Goal: Transaction & Acquisition: Purchase product/service

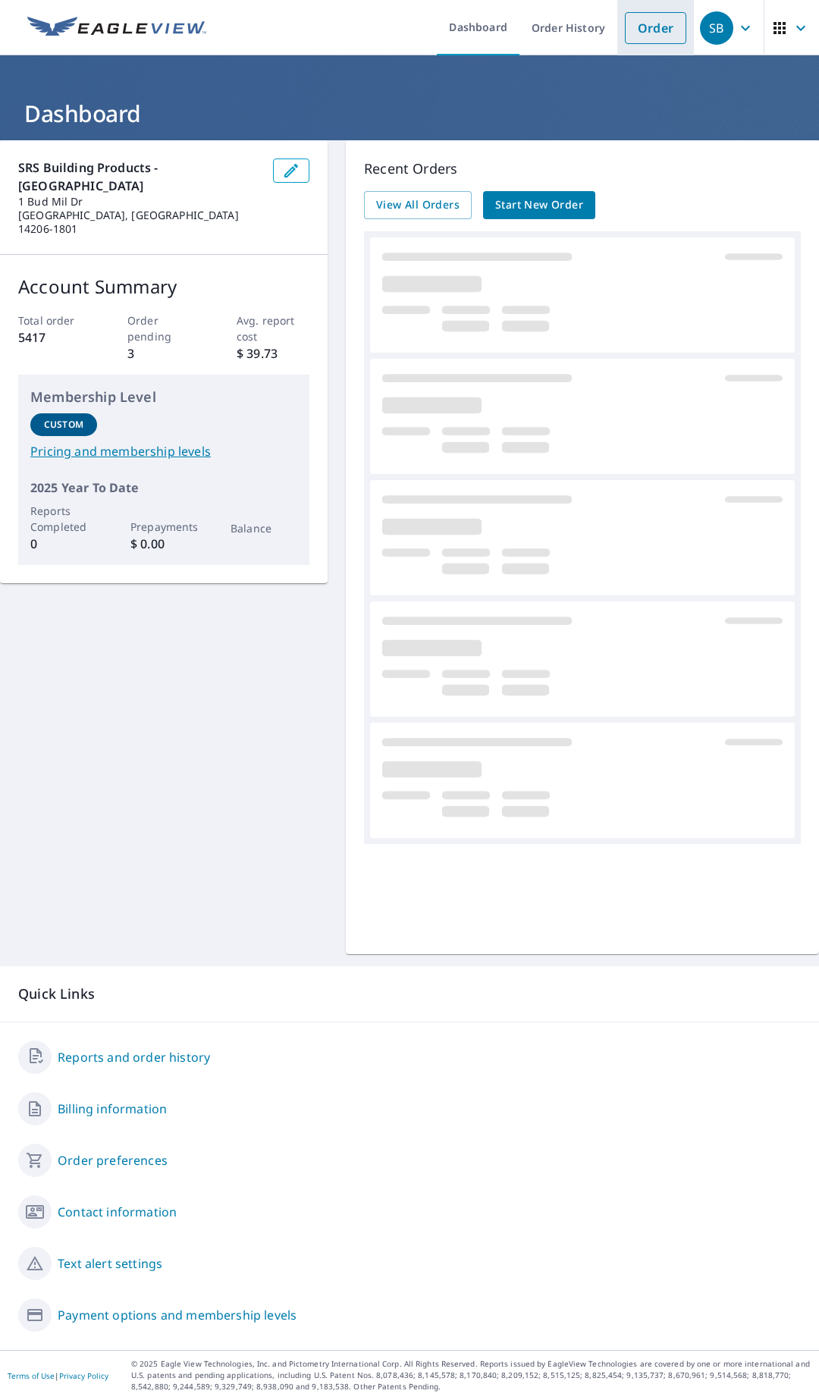
click at [639, 33] on link "Order" at bounding box center [655, 28] width 61 height 32
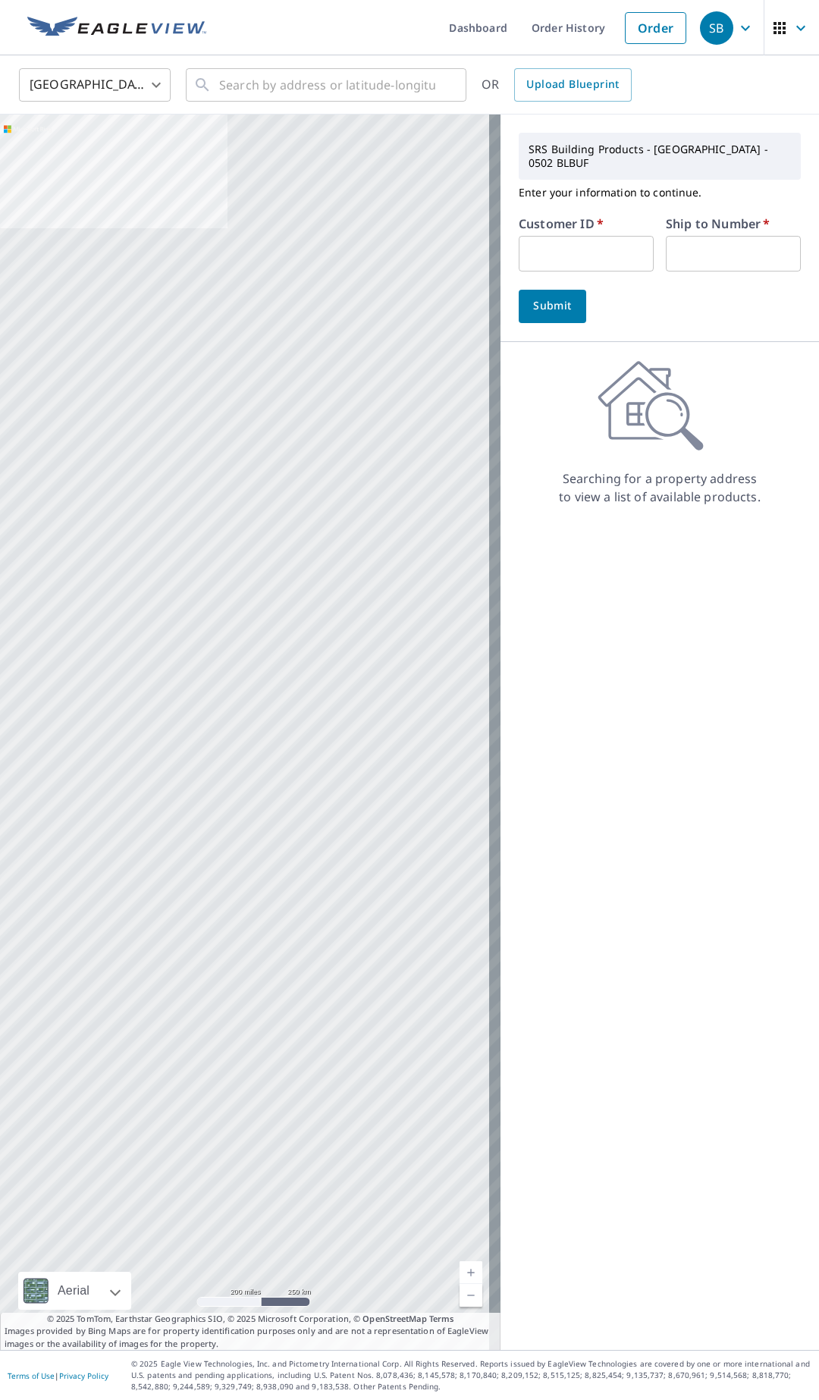
click at [565, 236] on input "text" at bounding box center [586, 254] width 135 height 36
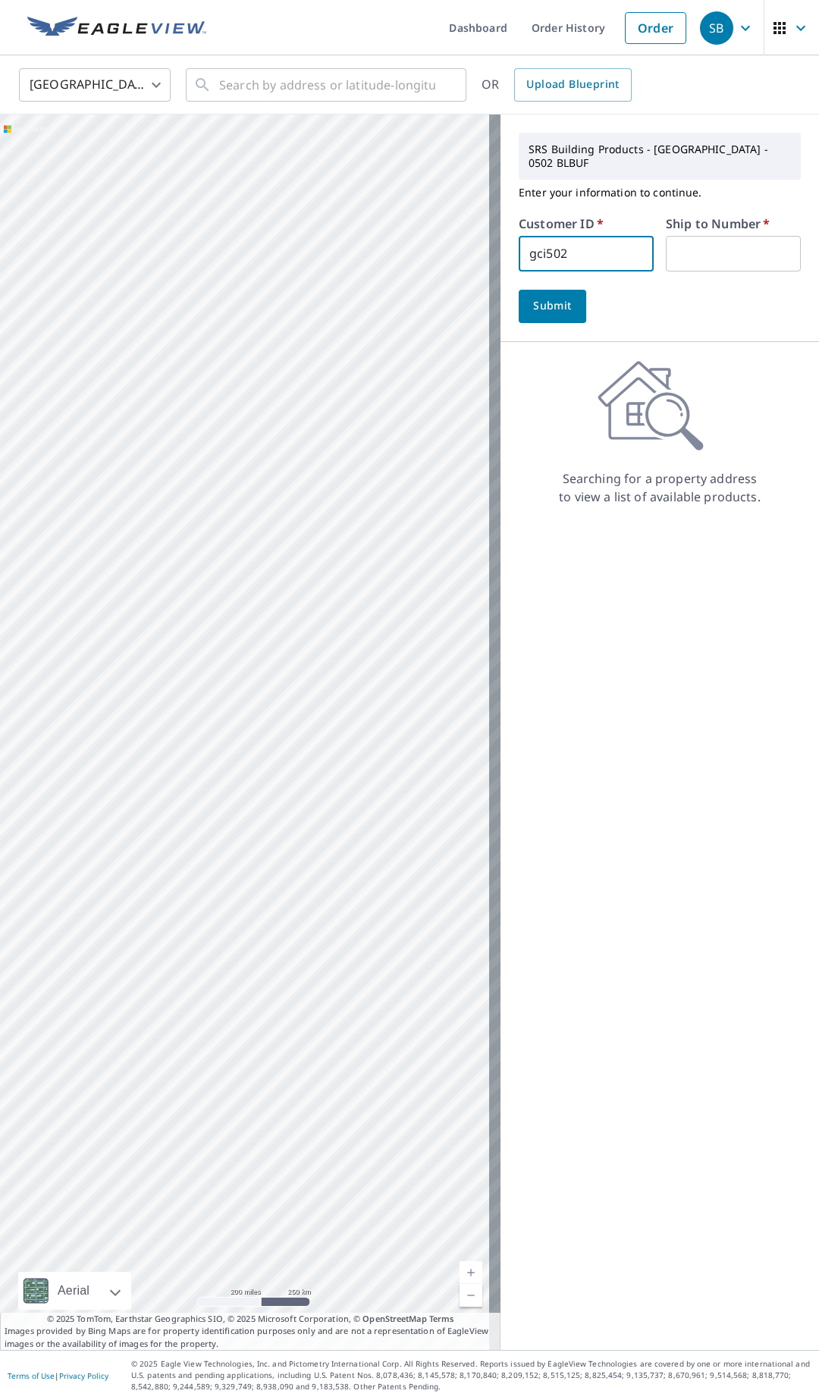
type input "gci502"
type input "1"
click at [531, 297] on span "Submit" at bounding box center [552, 306] width 43 height 19
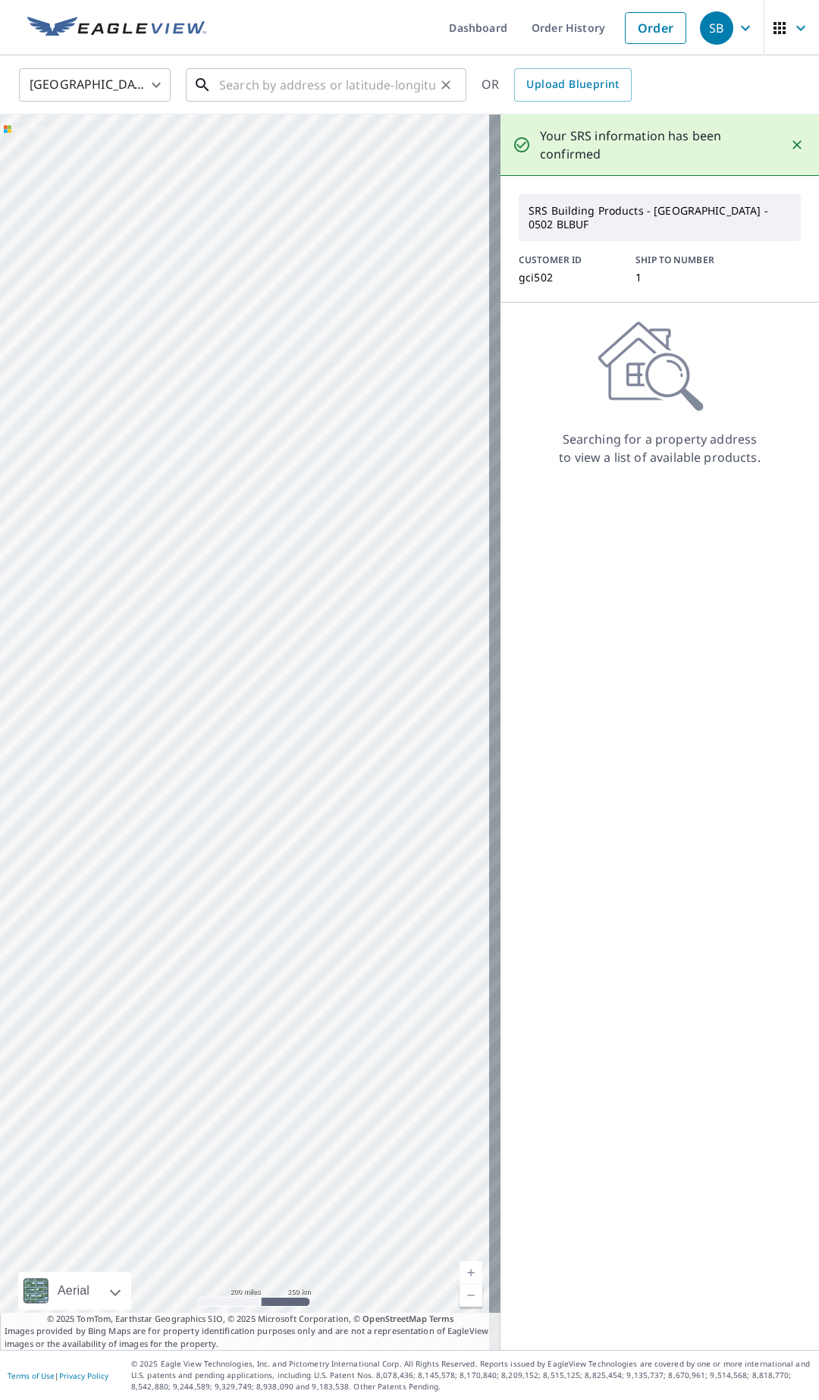
click at [274, 85] on input "text" at bounding box center [327, 85] width 216 height 42
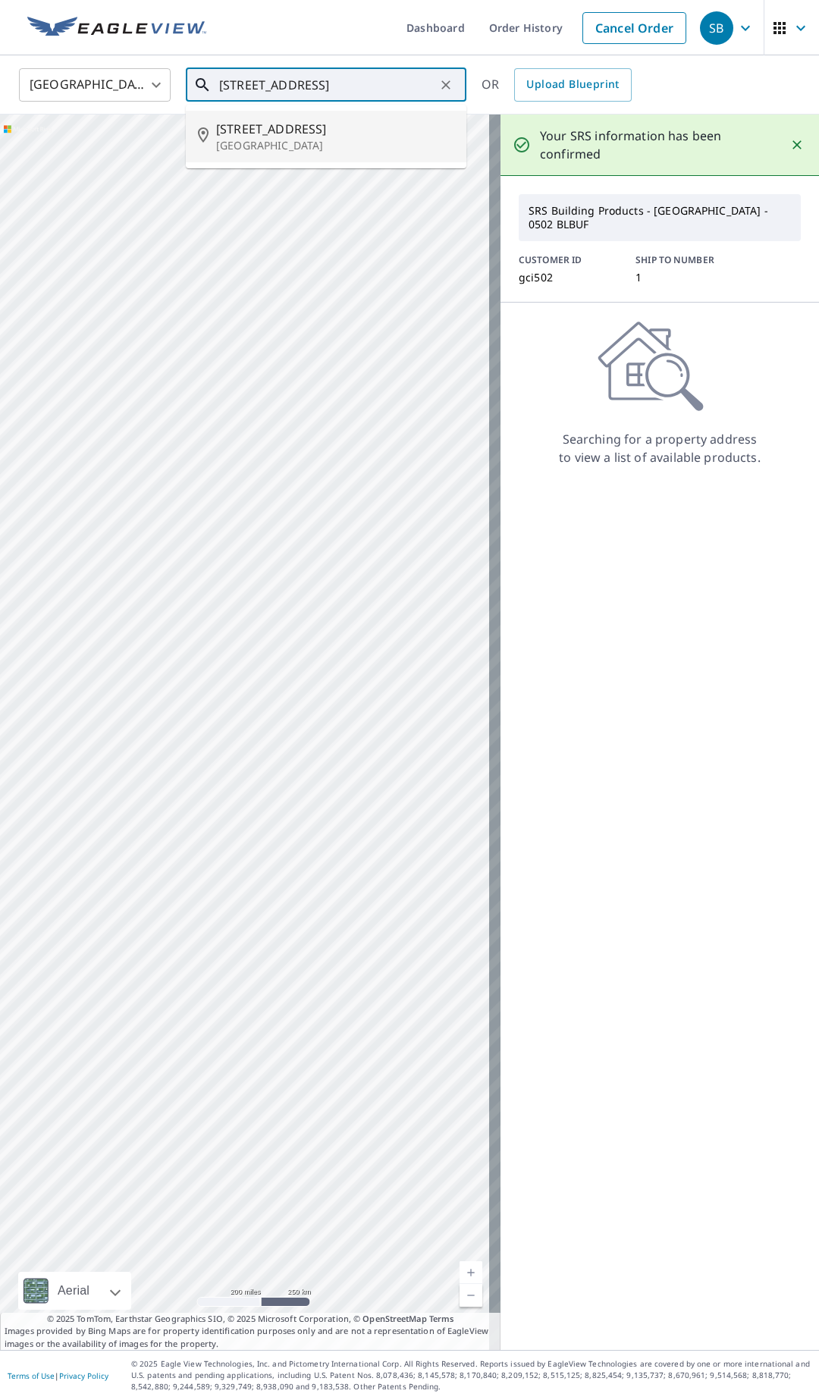
click at [294, 133] on span "[STREET_ADDRESS]" at bounding box center [335, 129] width 238 height 18
type input "[STREET_ADDRESS]"
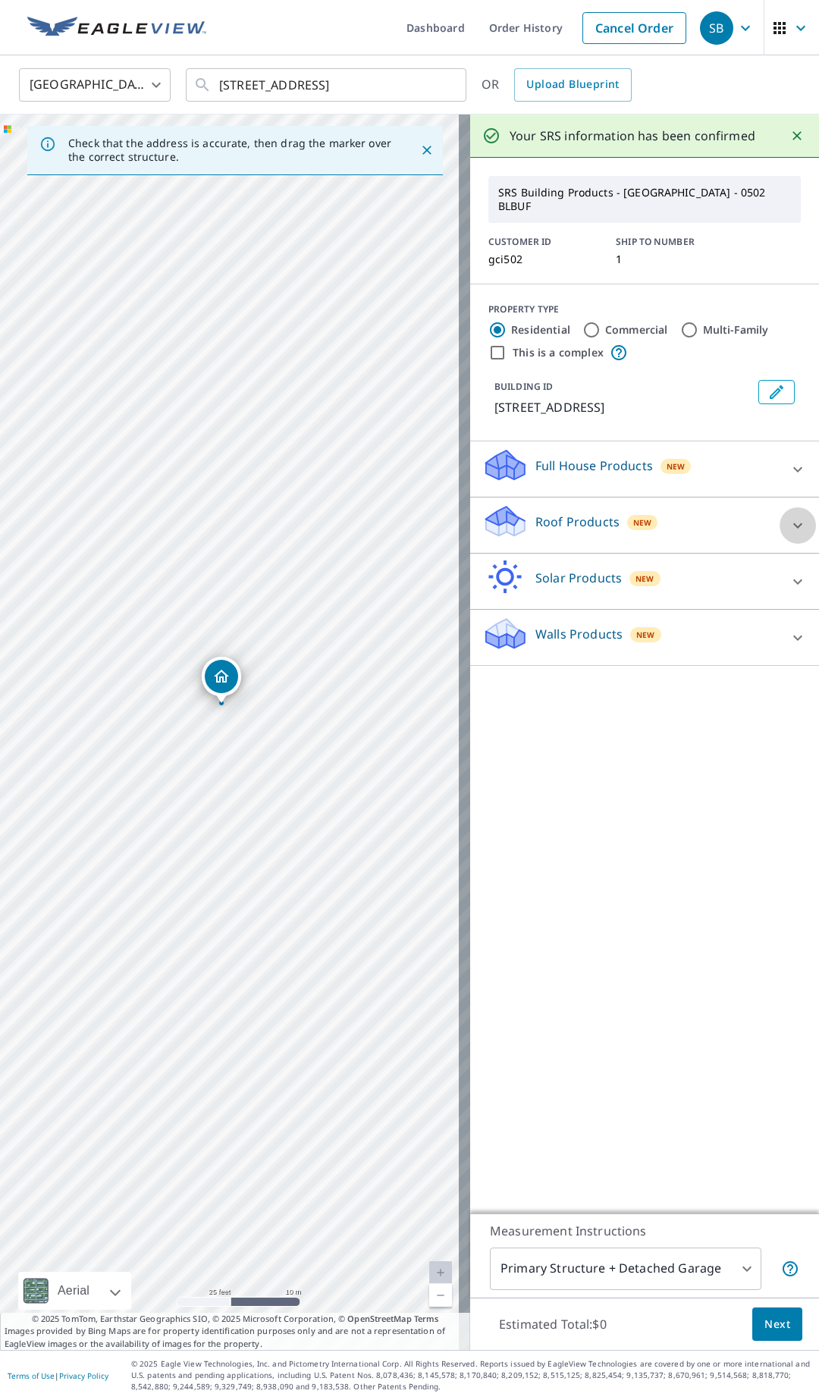
click at [789, 516] on icon at bounding box center [798, 525] width 18 height 18
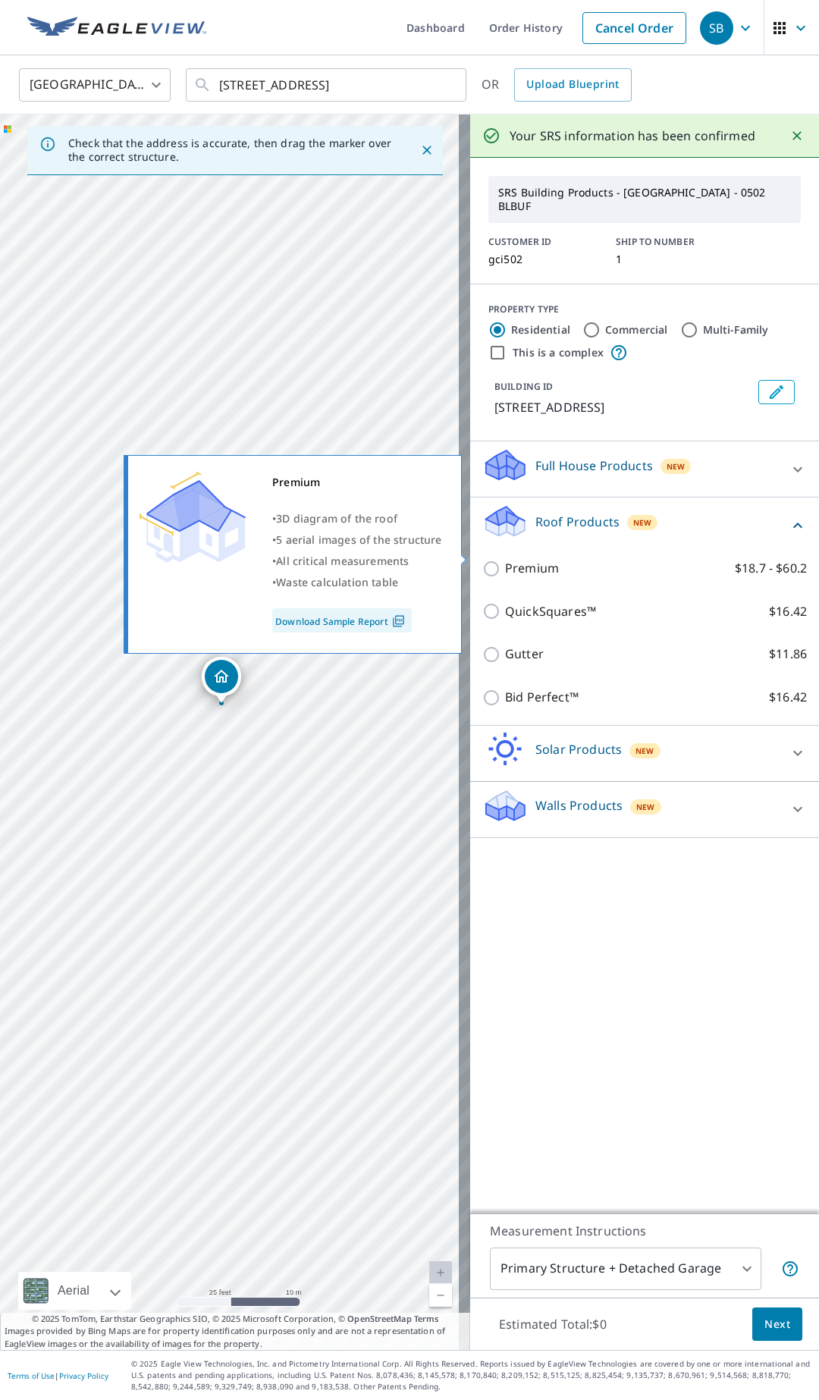
click at [505, 559] on p "Premium" at bounding box center [532, 568] width 54 height 19
click at [497, 560] on input "Premium $18.7 - $60.2" at bounding box center [493, 569] width 23 height 18
checkbox input "true"
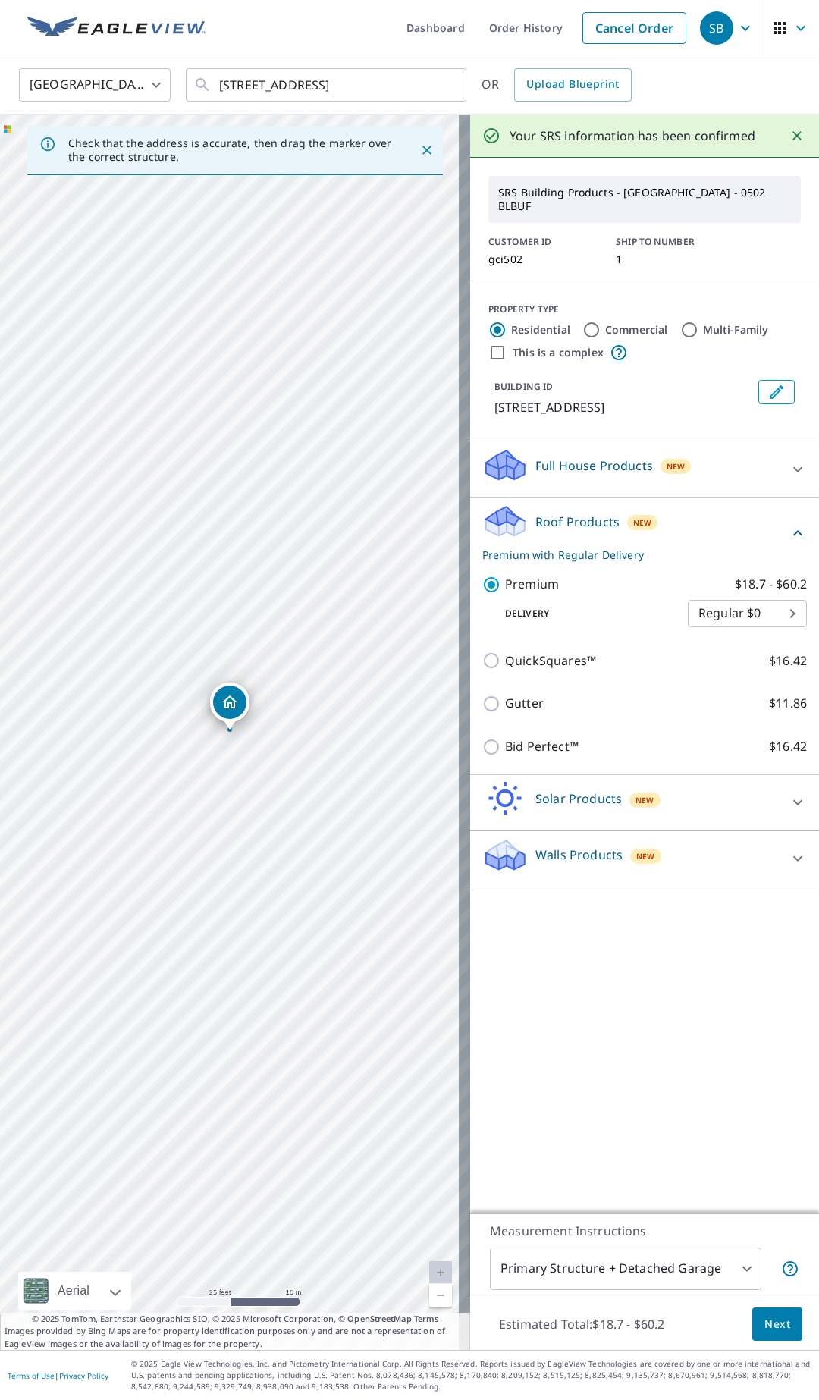
click at [767, 1330] on span "Next" at bounding box center [777, 1324] width 26 height 19
